Goal: Task Accomplishment & Management: Complete application form

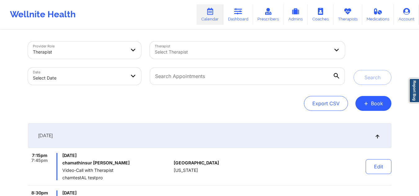
click at [206, 48] on div "Select Therapist" at bounding box center [240, 50] width 180 height 17
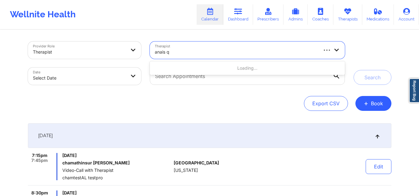
type input "anais q"
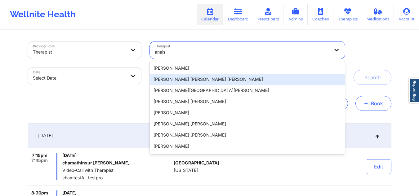
type input "anais"
click at [375, 100] on button "+ Book" at bounding box center [373, 103] width 36 height 15
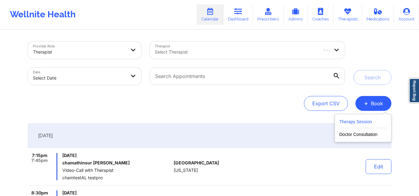
click at [356, 119] on button "Therapy Session" at bounding box center [362, 123] width 47 height 10
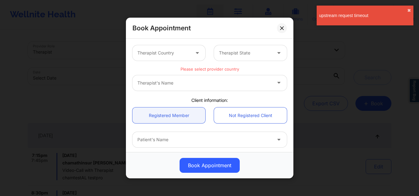
click at [182, 51] on div at bounding box center [163, 52] width 52 height 7
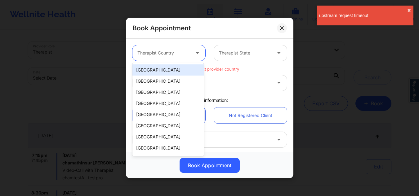
click at [164, 70] on div "[GEOGRAPHIC_DATA]" at bounding box center [167, 69] width 71 height 11
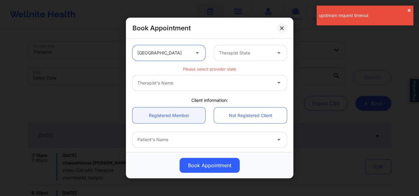
click at [227, 49] on div at bounding box center [245, 52] width 52 height 7
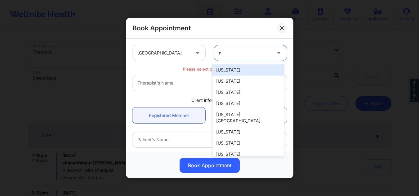
type input "ny"
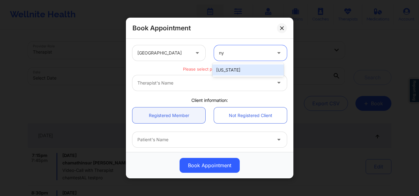
click at [220, 69] on div "[US_STATE]" at bounding box center [247, 69] width 71 height 11
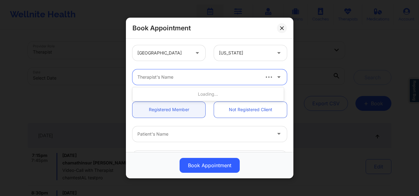
click at [193, 80] on div at bounding box center [197, 76] width 121 height 7
type input "anais q"
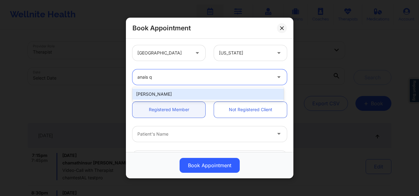
click at [181, 94] on div "[PERSON_NAME]" at bounding box center [207, 94] width 151 height 11
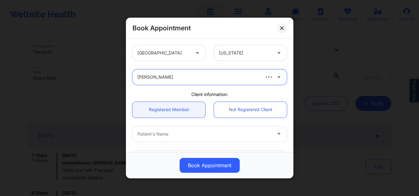
click at [178, 131] on div at bounding box center [204, 133] width 134 height 7
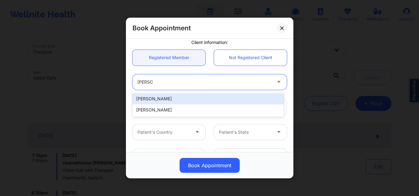
type input "yen ngu"
click at [192, 98] on div "[PERSON_NAME]" at bounding box center [207, 98] width 151 height 11
type input "[EMAIL_ADDRESS][DOMAIN_NAME]"
type input "[PHONE_NUMBER]"
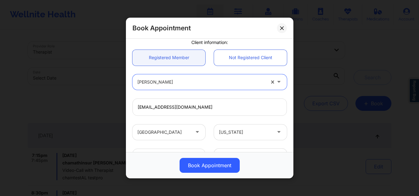
scroll to position [153, 0]
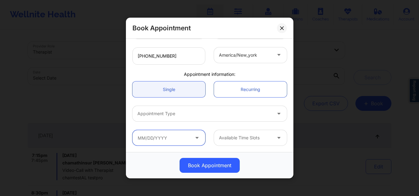
click at [189, 134] on input "text" at bounding box center [168, 137] width 73 height 15
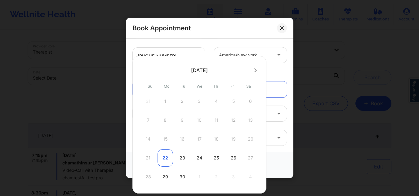
click at [168, 160] on div "22" at bounding box center [164, 157] width 15 height 17
type input "[DATE]"
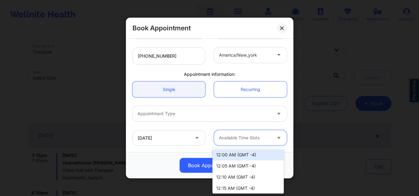
click at [227, 137] on div at bounding box center [245, 137] width 52 height 7
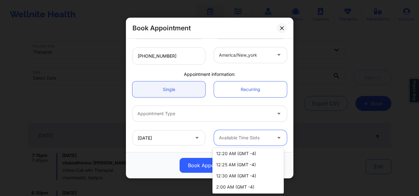
scroll to position [51, 0]
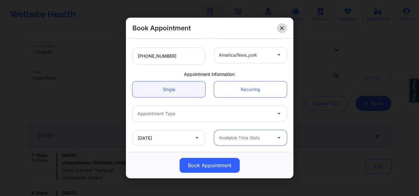
click at [283, 28] on icon at bounding box center [282, 28] width 4 height 4
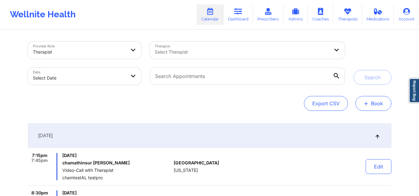
click at [369, 101] on button "+ Book" at bounding box center [373, 103] width 36 height 15
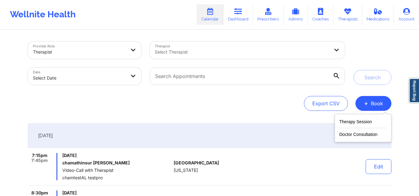
click at [239, 48] on div "Select Therapist" at bounding box center [240, 50] width 180 height 17
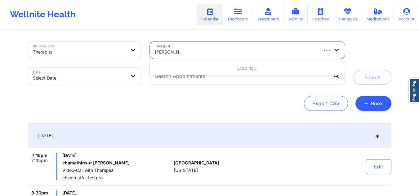
type input "[PERSON_NAME] [PERSON_NAME]"
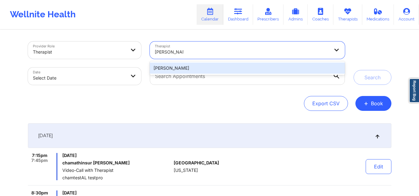
click at [218, 66] on div "[PERSON_NAME]" at bounding box center [247, 68] width 195 height 11
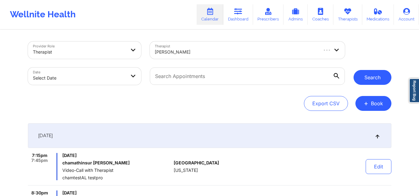
click at [370, 82] on button "Search" at bounding box center [372, 77] width 38 height 15
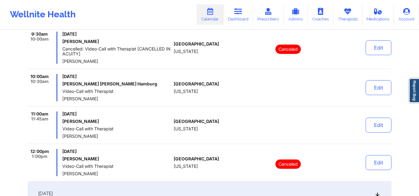
scroll to position [120, 0]
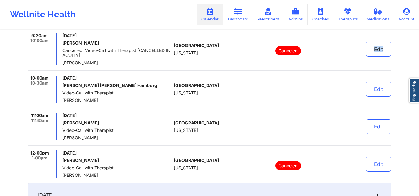
drag, startPoint x: 412, startPoint y: 57, endPoint x: 311, endPoint y: 64, distance: 100.6
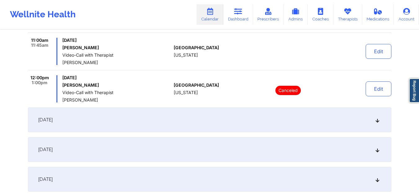
scroll to position [216, 0]
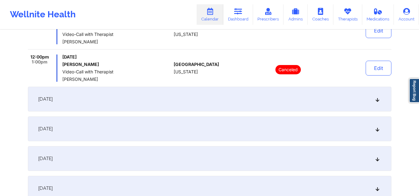
click at [377, 101] on icon at bounding box center [376, 99] width 5 height 4
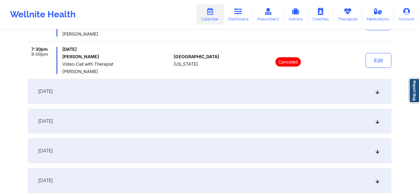
click at [377, 99] on div "[DATE]" at bounding box center [209, 91] width 363 height 25
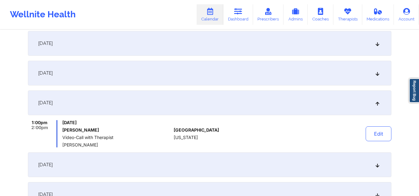
scroll to position [91, 0]
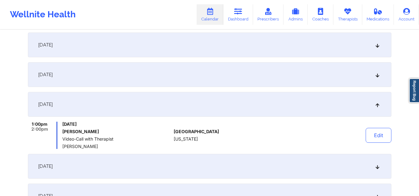
click at [376, 104] on icon at bounding box center [376, 104] width 5 height 4
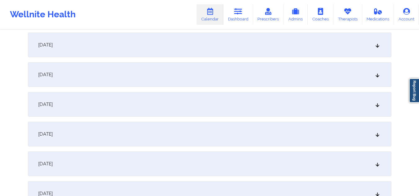
click at [375, 86] on div "[DATE]" at bounding box center [209, 74] width 363 height 25
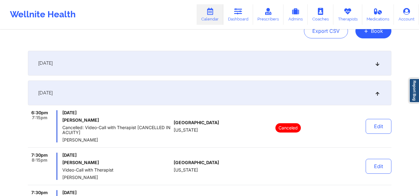
scroll to position [65, 0]
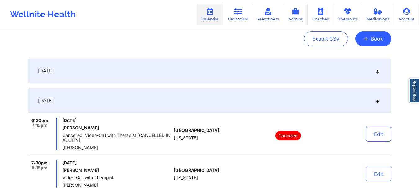
click at [374, 71] on icon at bounding box center [376, 71] width 5 height 4
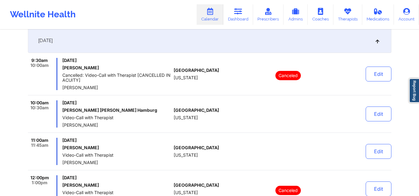
scroll to position [84, 0]
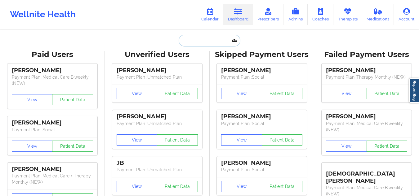
click at [209, 41] on input "text" at bounding box center [208, 41] width 61 height 12
paste input "[PERSON_NAME]"
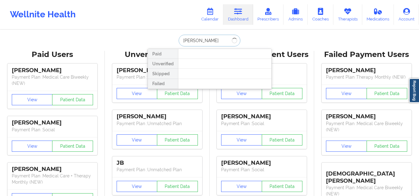
type input "[PERSON_NAME]"
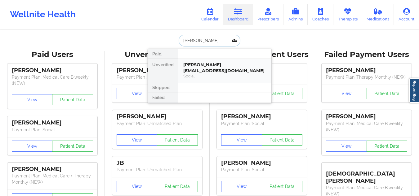
click at [214, 71] on div "[PERSON_NAME] - [EMAIL_ADDRESS][DOMAIN_NAME]" at bounding box center [224, 67] width 83 height 11
